Goal: Find specific page/section: Find specific page/section

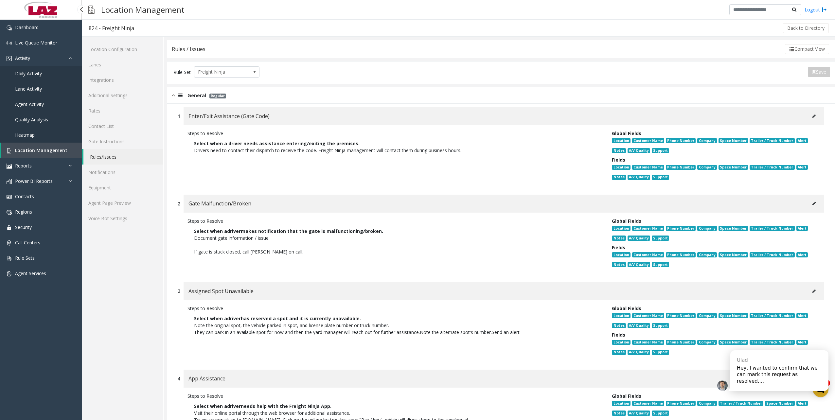
click at [53, 151] on span "Location Management" at bounding box center [41, 150] width 52 height 6
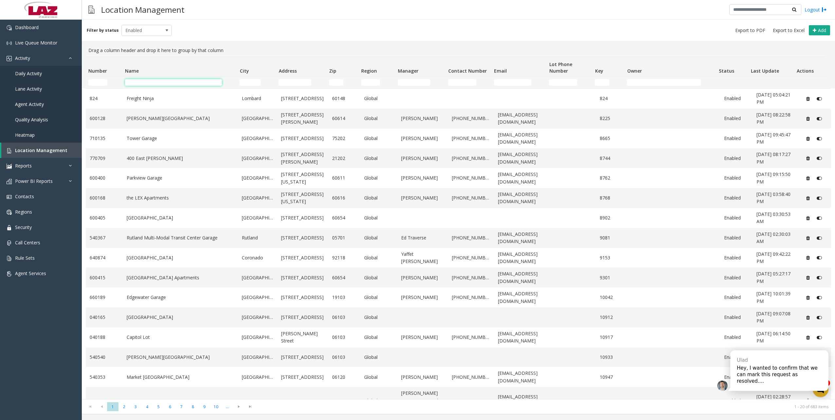
click at [162, 83] on input "Name Filter" at bounding box center [173, 82] width 97 height 7
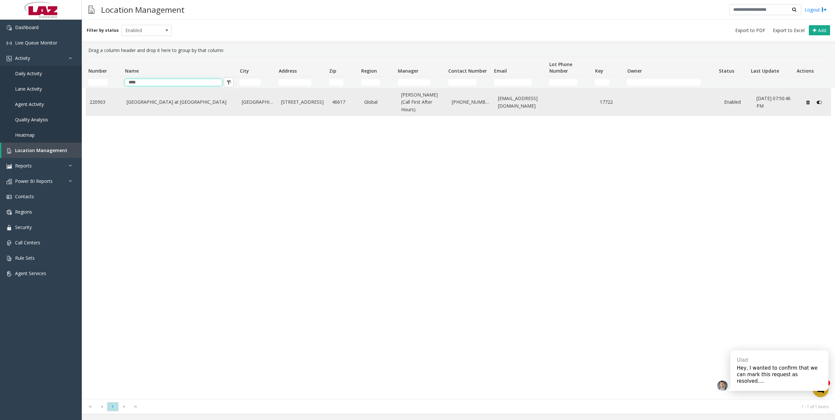
type input "****"
click at [176, 102] on link "[GEOGRAPHIC_DATA] at [GEOGRAPHIC_DATA]" at bounding box center [181, 101] width 108 height 7
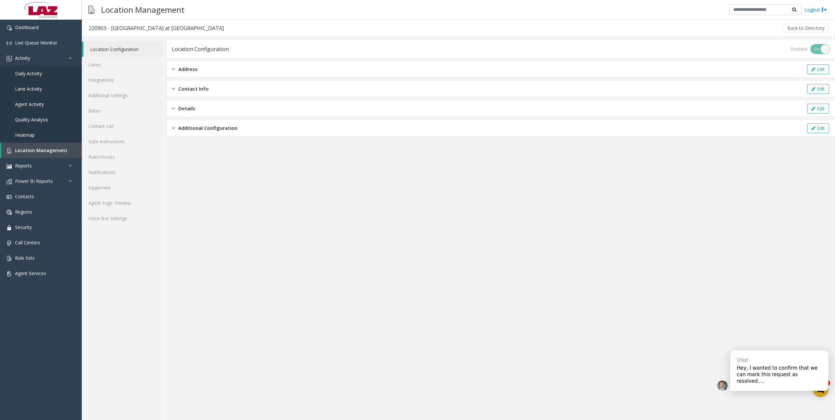
click at [789, 376] on div "Hey, I wanted to confirm that we can mark this request as resolved...." at bounding box center [779, 375] width 85 height 20
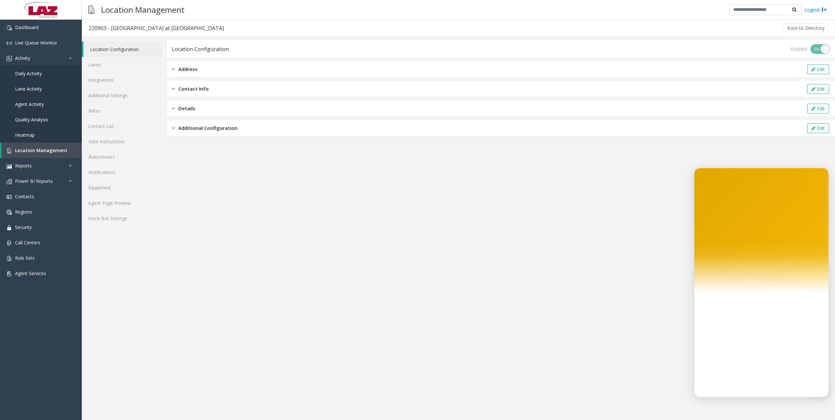
click at [551, 333] on app-location-configuration "Location Configuration Enabled ON OFF Address Edit Contact Info Edit Details Ed…" at bounding box center [501, 230] width 668 height 380
click at [680, 139] on app-location-configuration "Location Configuration Enabled ON OFF Address Edit Contact Info Edit Details Ed…" at bounding box center [501, 230] width 668 height 380
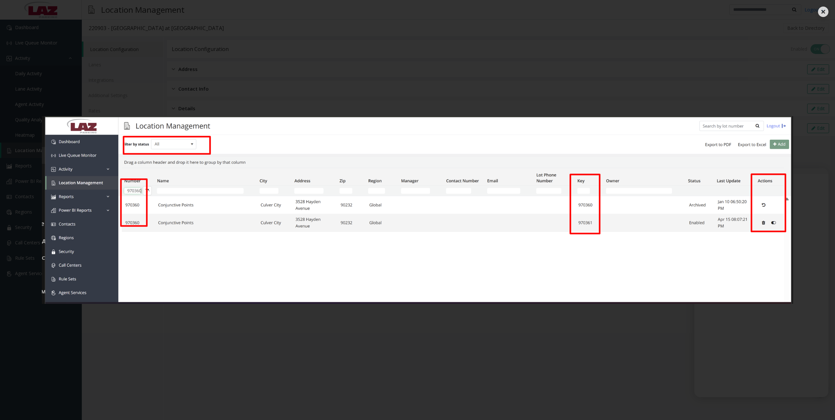
click at [625, 353] on div at bounding box center [417, 210] width 835 height 420
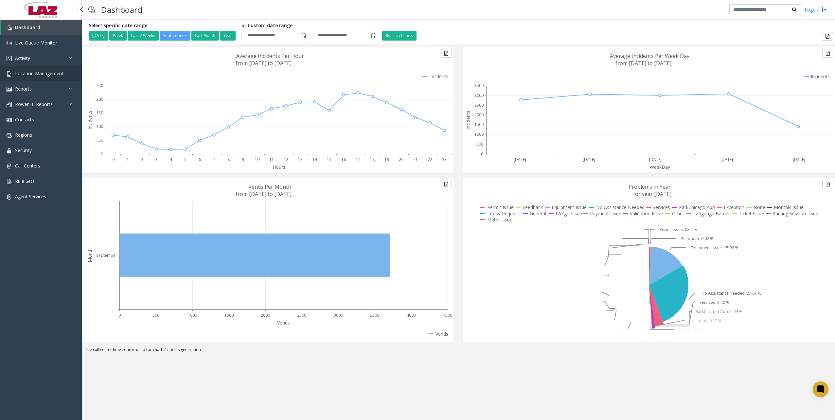
click at [28, 74] on span "Location Management" at bounding box center [39, 73] width 48 height 6
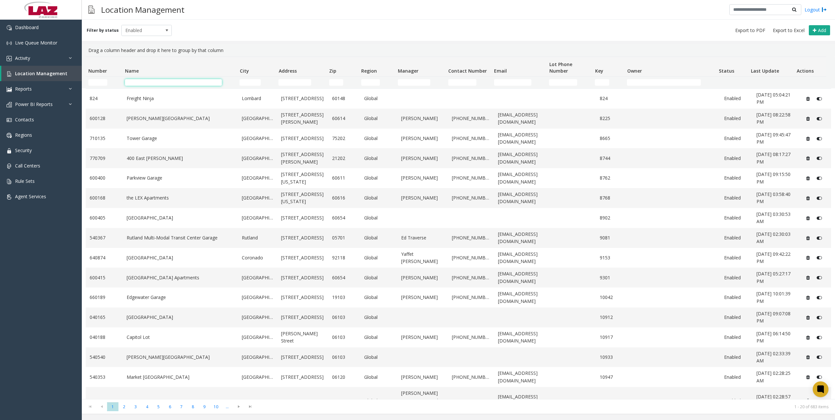
click at [142, 85] on input "Name Filter" at bounding box center [173, 82] width 97 height 7
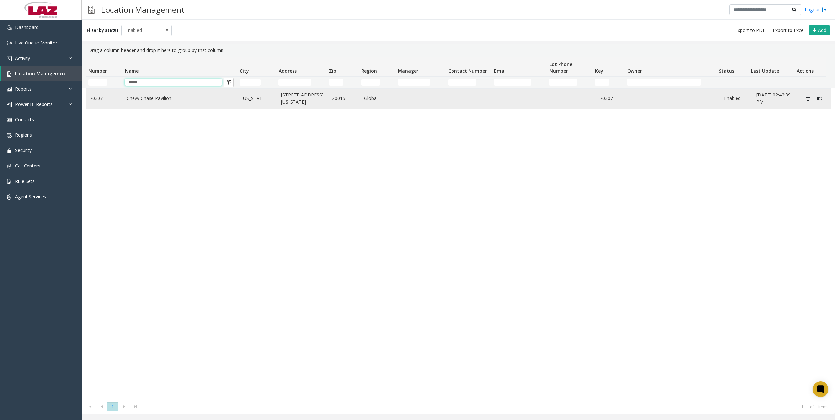
type input "*****"
click at [158, 99] on link "Chevy Chase Pavilion" at bounding box center [181, 98] width 108 height 7
